Goal: Task Accomplishment & Management: Manage account settings

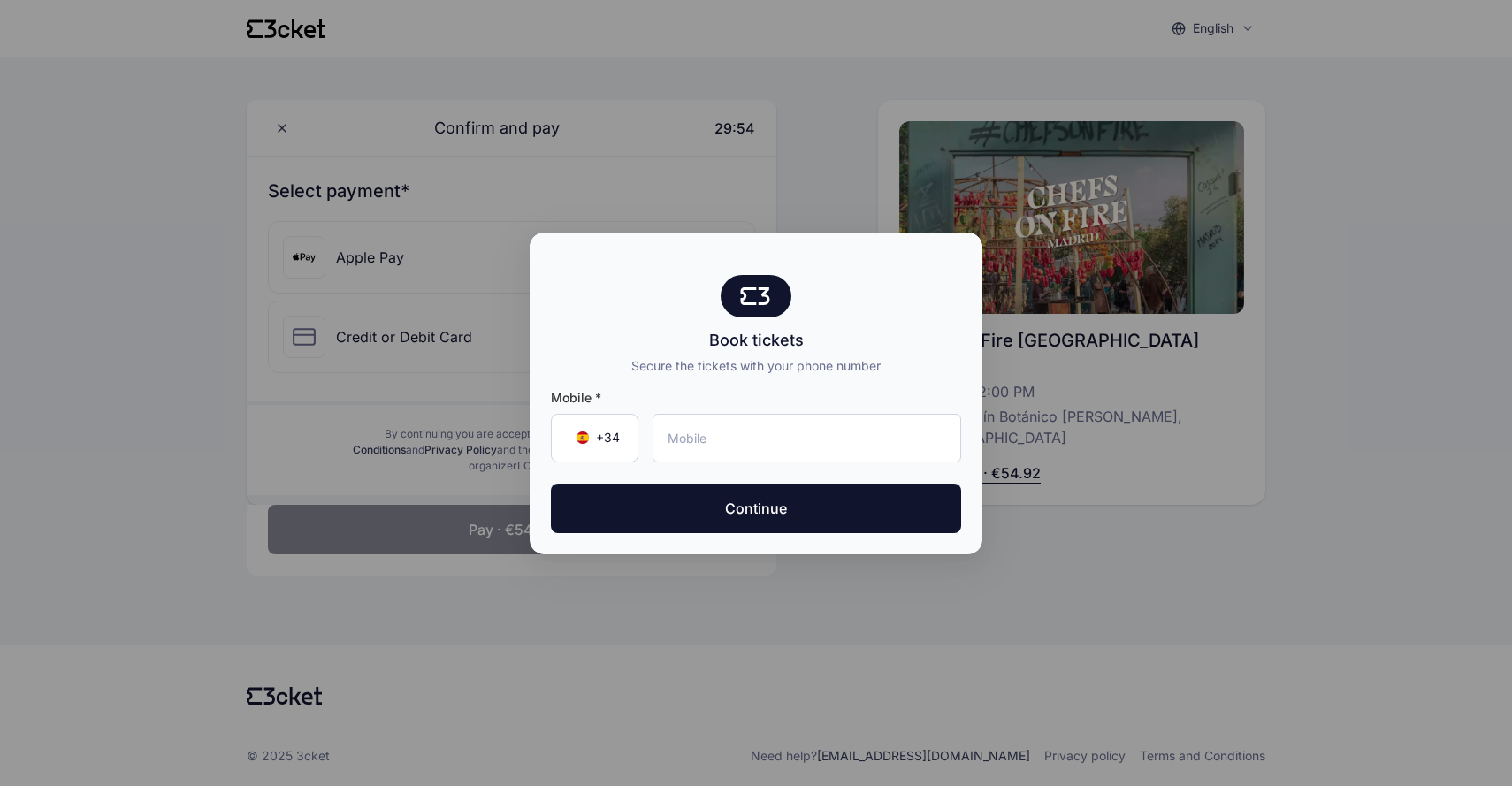
click at [610, 201] on div at bounding box center [756, 393] width 1512 height 786
click at [571, 186] on div at bounding box center [756, 393] width 1512 height 786
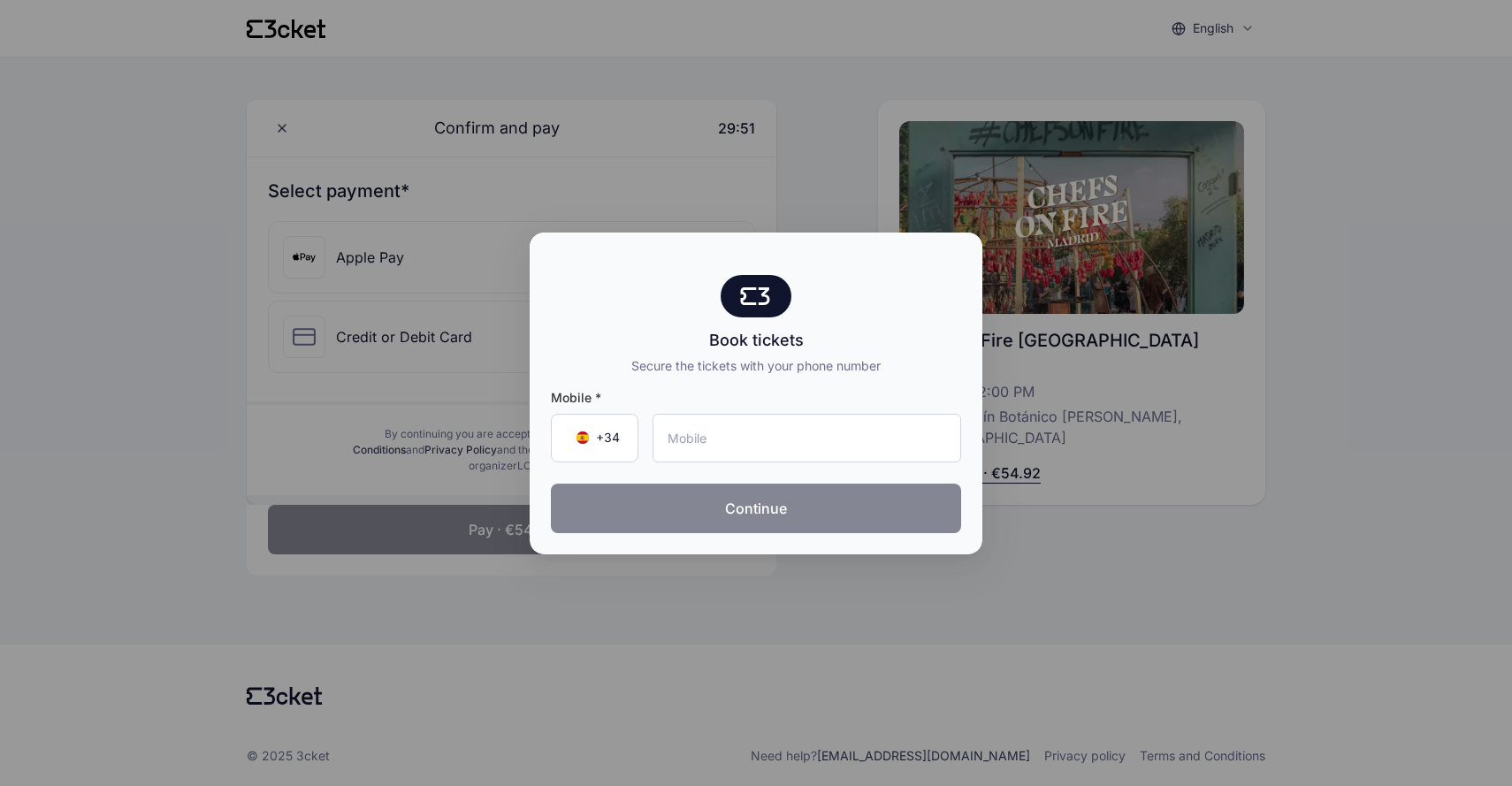
click at [670, 501] on button "Continue" at bounding box center [755, 507] width 410 height 49
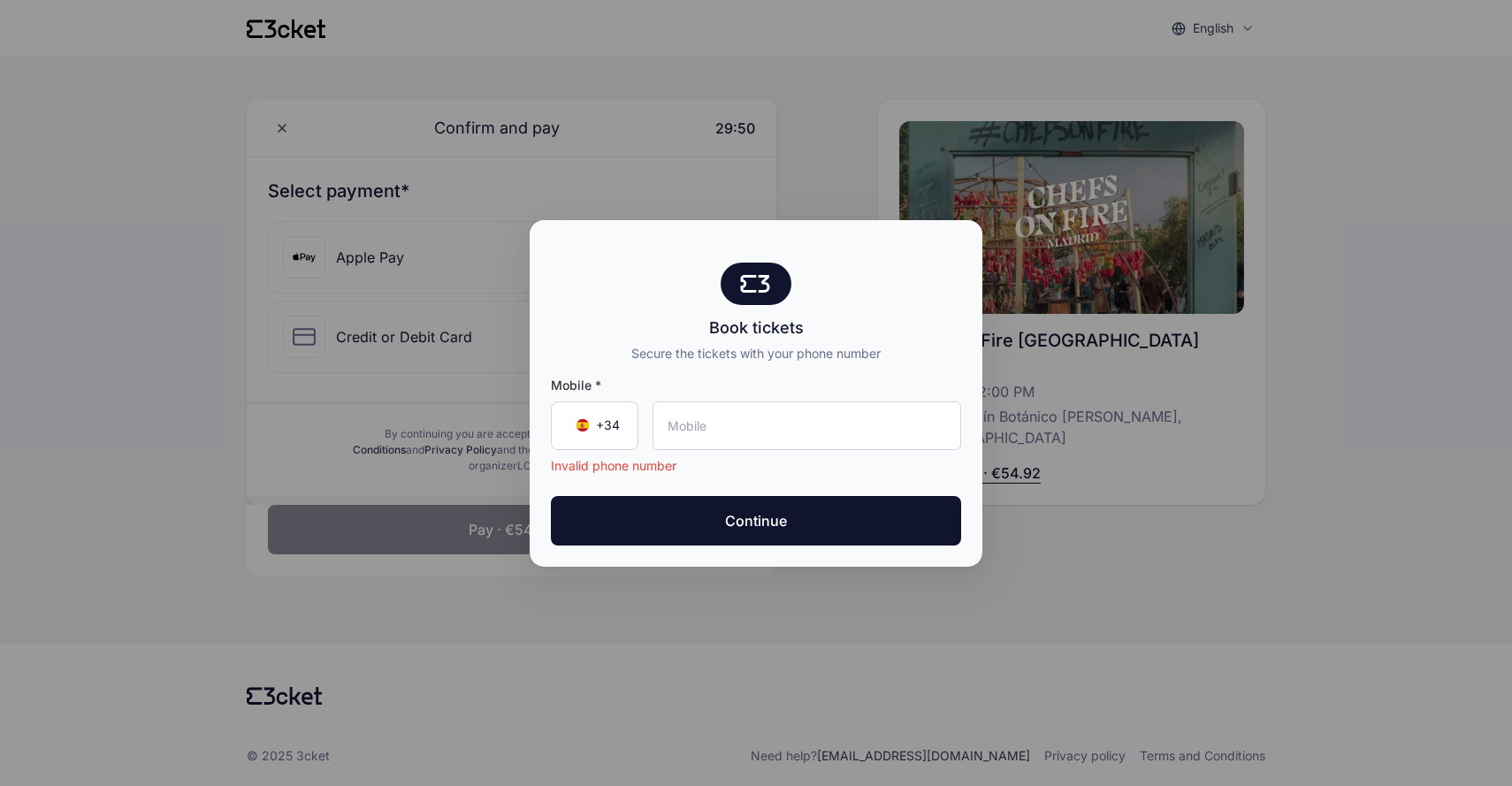
click at [472, 311] on div at bounding box center [756, 393] width 1512 height 786
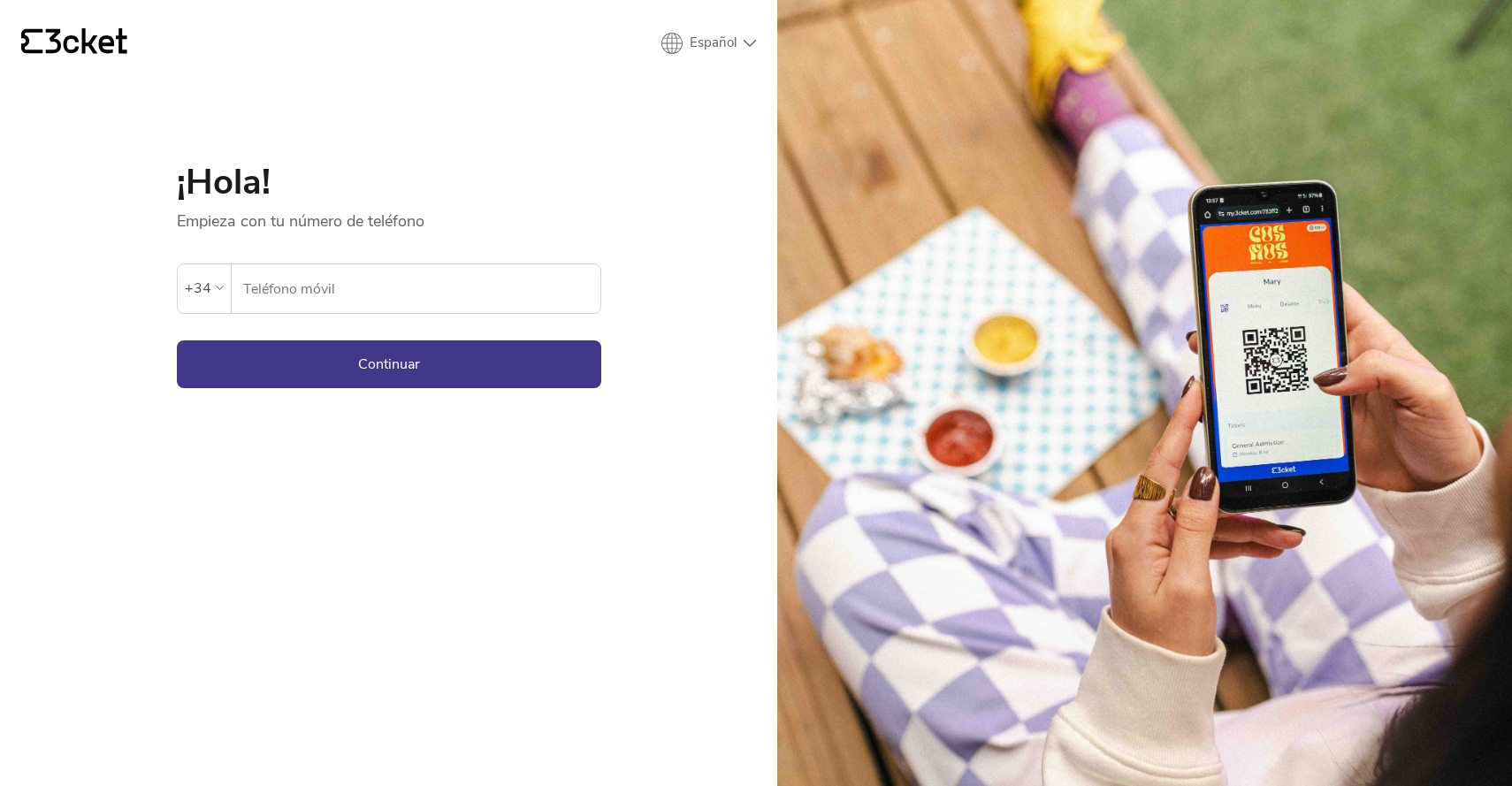
click at [413, 270] on input "Teléfono móvil" at bounding box center [420, 288] width 358 height 48
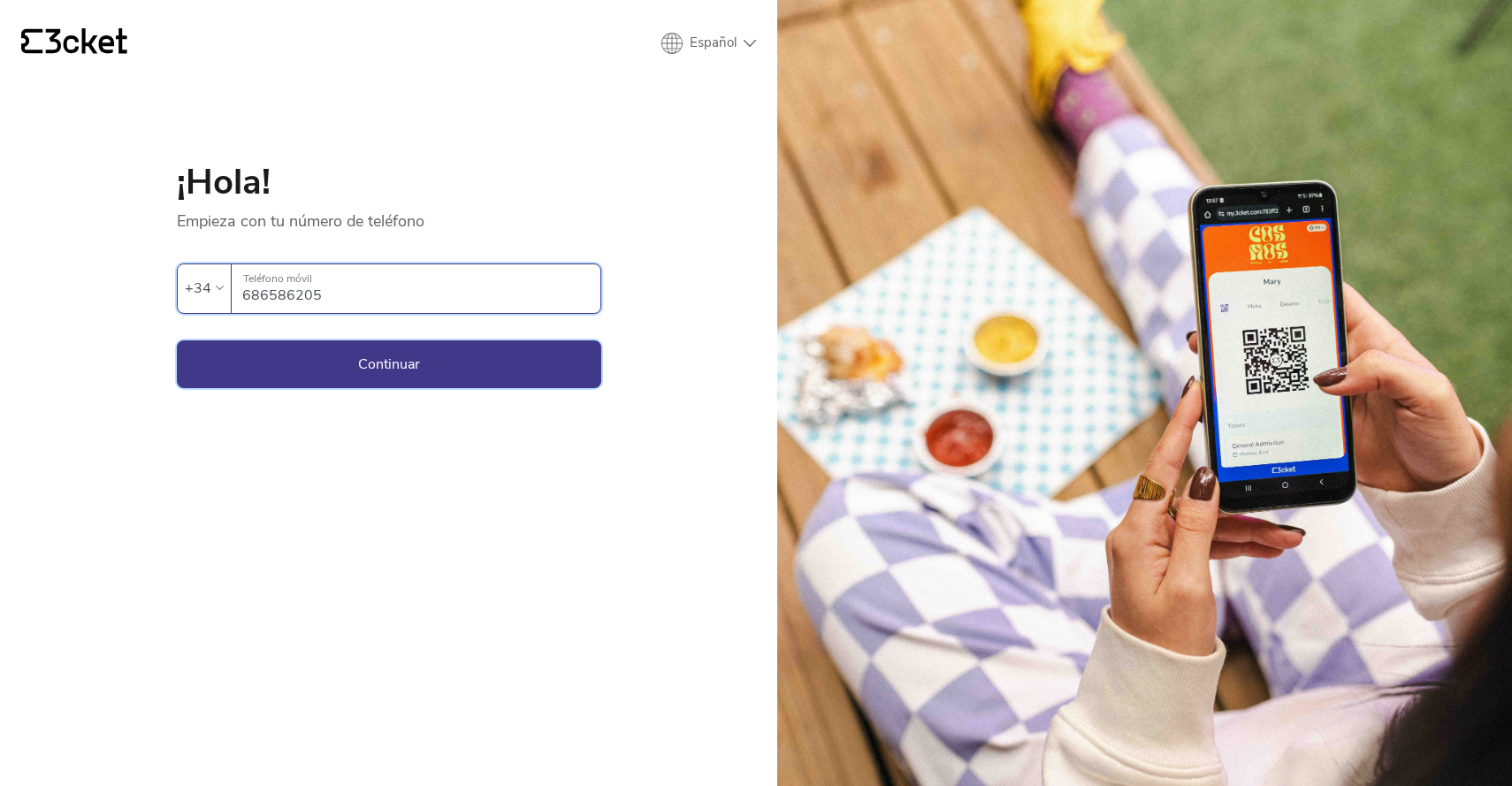
type input "686586205"
click at [401, 366] on button "Continuar" at bounding box center [389, 365] width 424 height 48
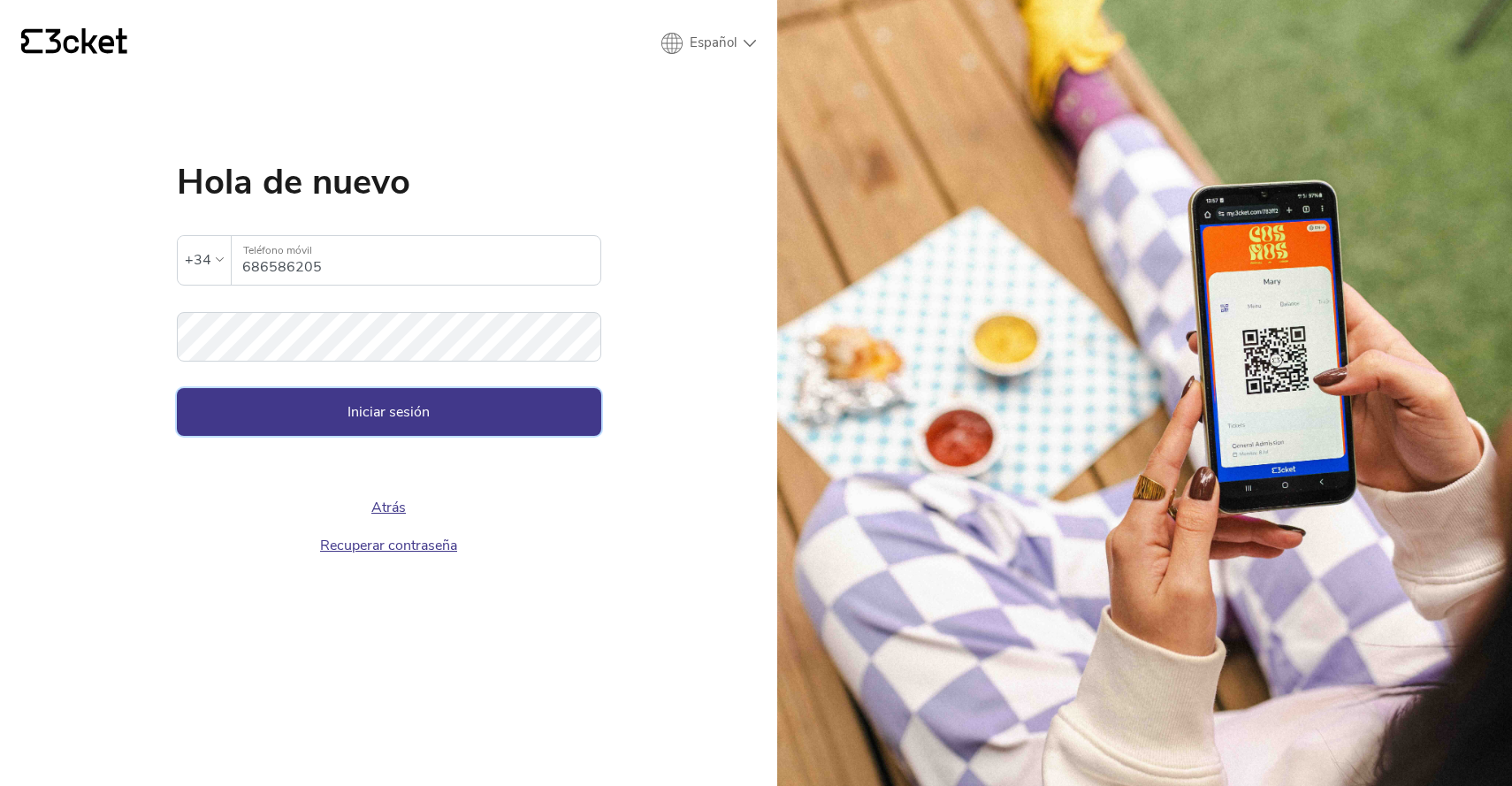
click at [390, 420] on button "Iniciar sesión" at bounding box center [389, 412] width 424 height 48
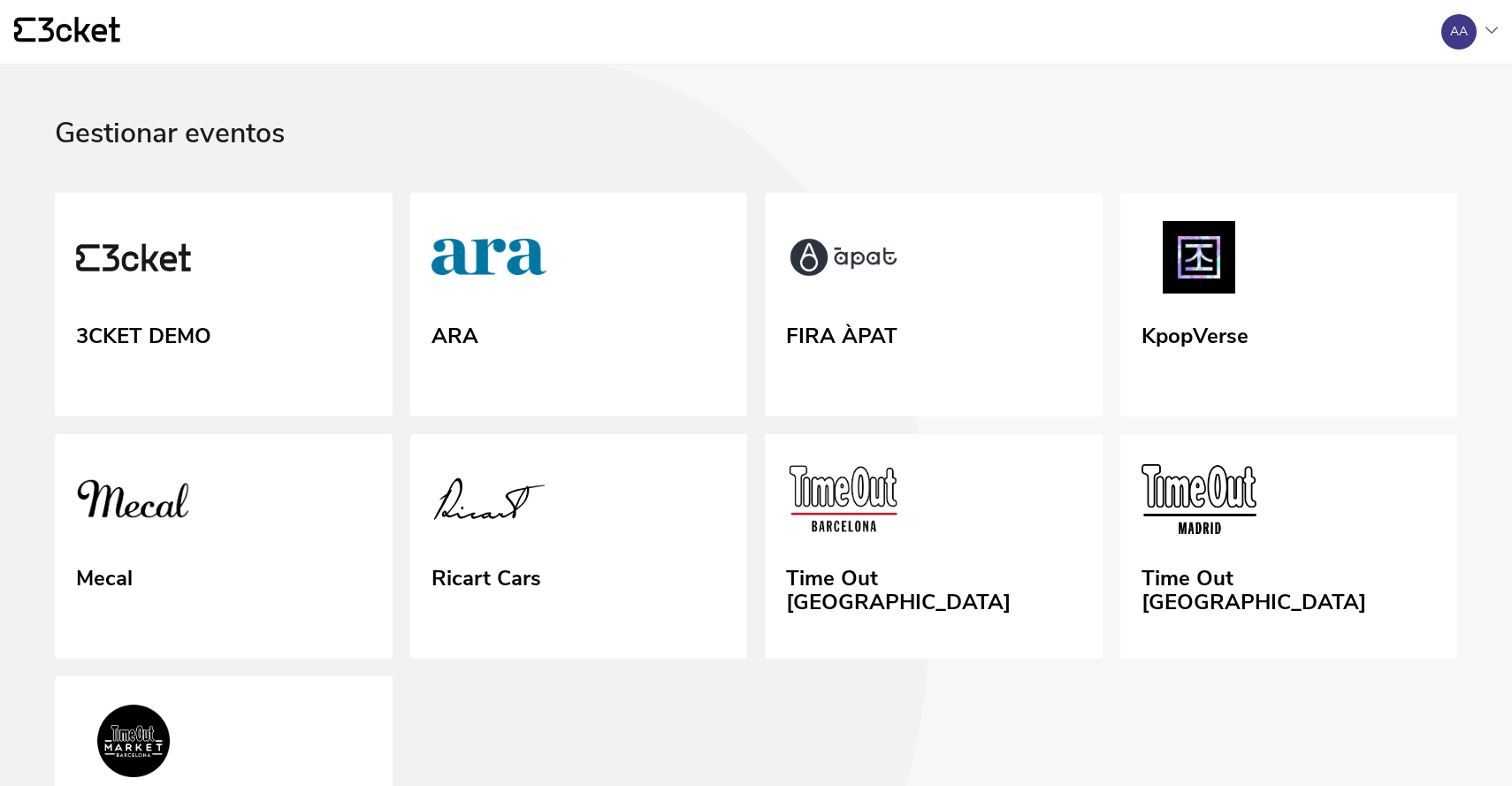
click at [1484, 25] on div "AA" at bounding box center [1462, 32] width 70 height 36
click at [1377, 135] on div "Administración" at bounding box center [1402, 128] width 177 height 42
click at [690, 82] on icon at bounding box center [462, 406] width 939 height 876
